Goal: Communication & Community: Ask a question

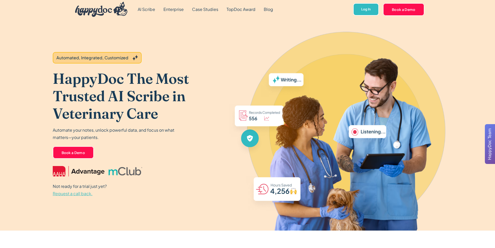
click at [78, 195] on span "Request a call back." at bounding box center [73, 192] width 40 height 5
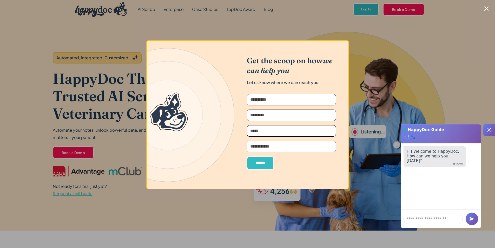
click at [127, 57] on div at bounding box center [247, 124] width 495 height 248
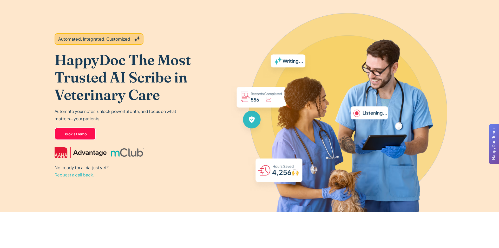
click at [77, 175] on span "Request a call back." at bounding box center [75, 174] width 40 height 5
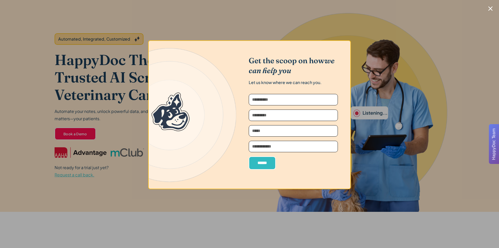
drag, startPoint x: 105, startPoint y: 151, endPoint x: 97, endPoint y: 146, distance: 9.3
click at [105, 150] on div at bounding box center [249, 124] width 499 height 248
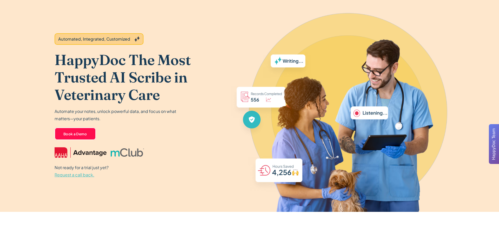
click at [74, 174] on span "Request a call back." at bounding box center [75, 174] width 40 height 5
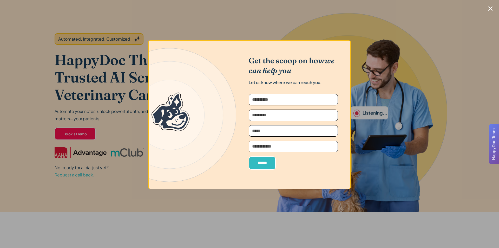
click at [95, 171] on div at bounding box center [249, 124] width 499 height 248
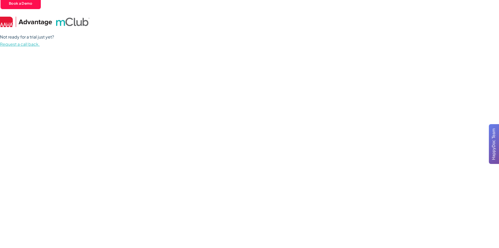
click at [30, 44] on span "Request a call back." at bounding box center [20, 43] width 40 height 5
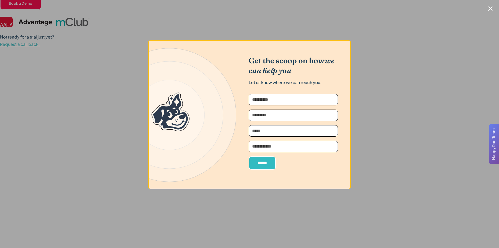
click at [55, 78] on div at bounding box center [249, 124] width 499 height 248
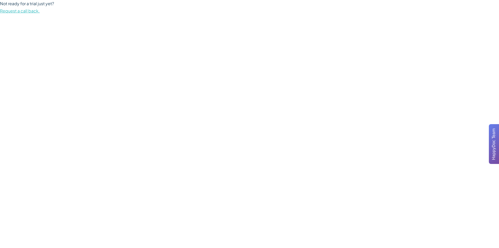
click at [21, 12] on span "Request a call back." at bounding box center [20, 10] width 40 height 5
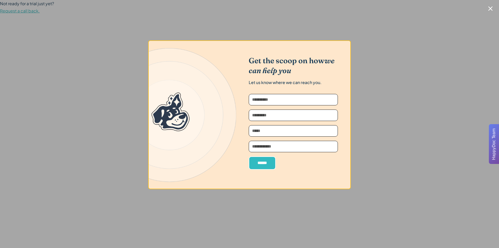
click at [64, 73] on div at bounding box center [249, 124] width 499 height 248
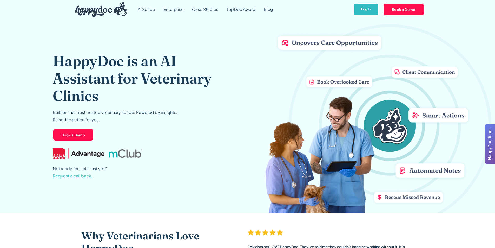
click at [78, 176] on span "Request a call back." at bounding box center [73, 175] width 40 height 5
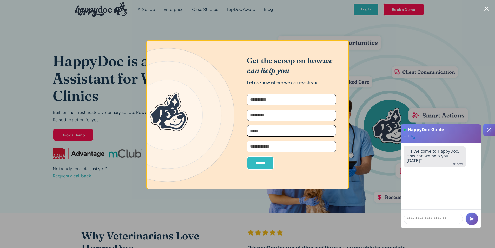
click at [404, 38] on div at bounding box center [247, 124] width 495 height 248
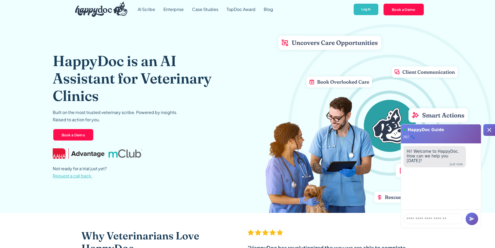
click at [491, 130] on icon at bounding box center [489, 130] width 6 height 6
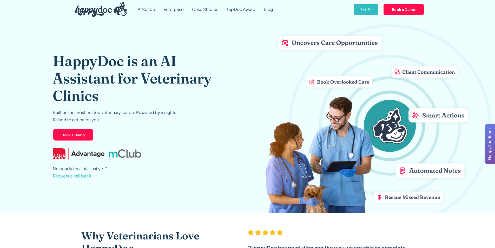
click at [65, 175] on span "Request a call back." at bounding box center [73, 175] width 40 height 5
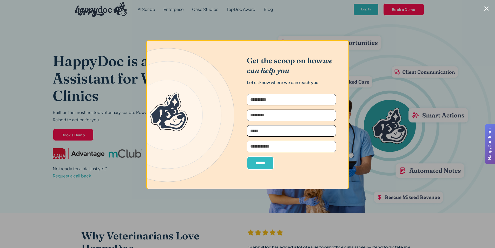
click at [381, 107] on div at bounding box center [247, 124] width 495 height 248
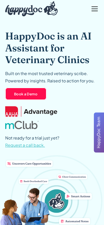
click at [35, 145] on span "Request a call back." at bounding box center [25, 144] width 40 height 5
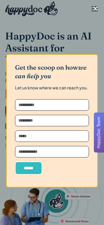
click at [97, 8] on icon "Close modal" at bounding box center [95, 8] width 4 height 4
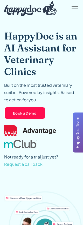
click at [28, 165] on span "Request a call back." at bounding box center [24, 163] width 40 height 5
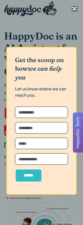
click at [43, 37] on div at bounding box center [41, 112] width 83 height 225
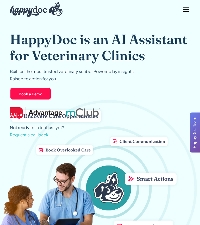
click at [35, 136] on span "Request a call back." at bounding box center [30, 134] width 40 height 5
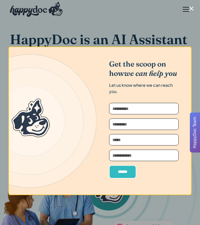
click at [89, 26] on div at bounding box center [100, 112] width 200 height 225
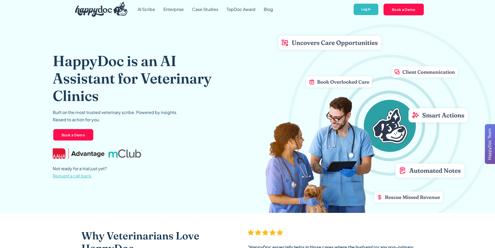
click at [71, 175] on span "Request a call back." at bounding box center [73, 175] width 40 height 5
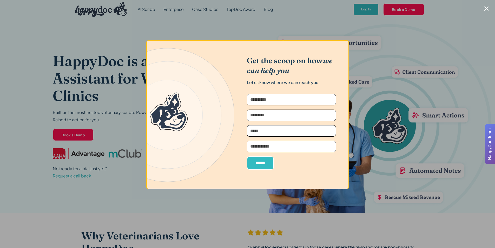
click at [84, 87] on div at bounding box center [247, 124] width 495 height 248
